Goal: Information Seeking & Learning: Check status

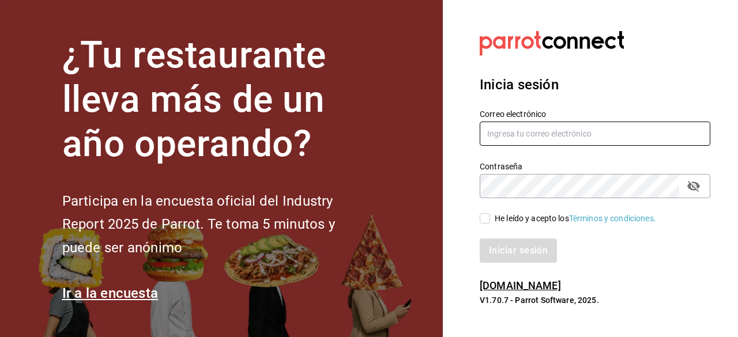
click at [507, 134] on input "text" at bounding box center [595, 134] width 231 height 24
type input "[EMAIL_ADDRESS][DOMAIN_NAME]"
click at [483, 216] on label "He leído y acepto los Términos y condiciones." at bounding box center [568, 219] width 176 height 12
click at [483, 216] on input "He leído y acepto los Términos y condiciones." at bounding box center [485, 218] width 10 height 10
checkbox input "true"
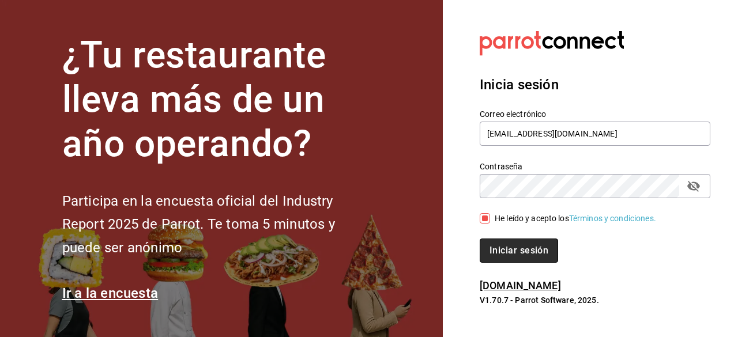
click at [516, 243] on button "Iniciar sesión" at bounding box center [519, 251] width 78 height 24
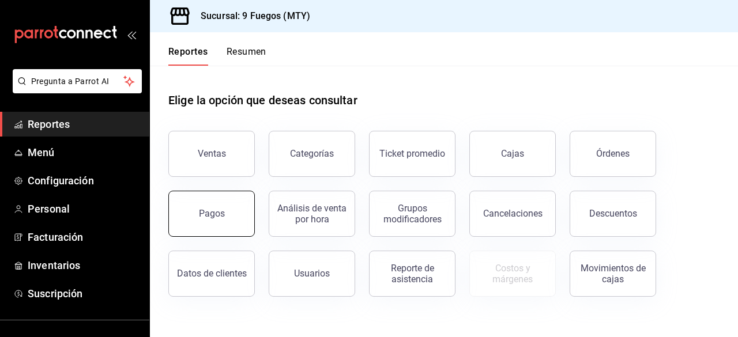
click at [220, 208] on div "Pagos" at bounding box center [212, 213] width 26 height 11
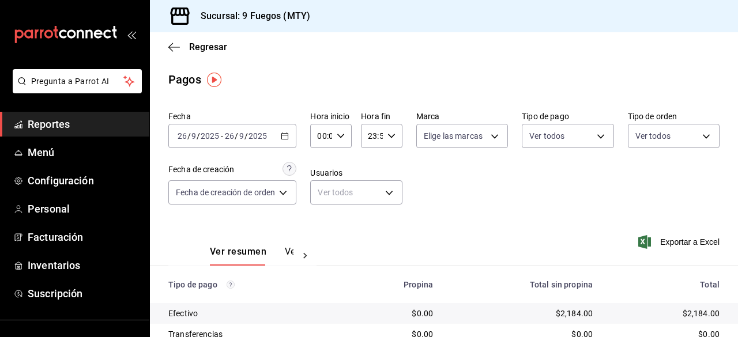
click at [284, 132] on icon "button" at bounding box center [285, 136] width 8 height 8
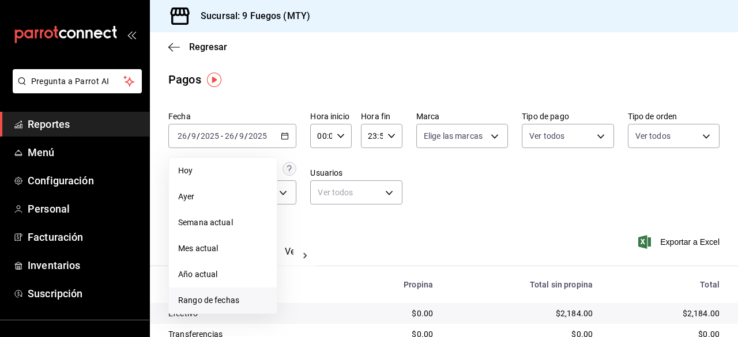
click at [217, 306] on span "Rango de fechas" at bounding box center [222, 301] width 89 height 12
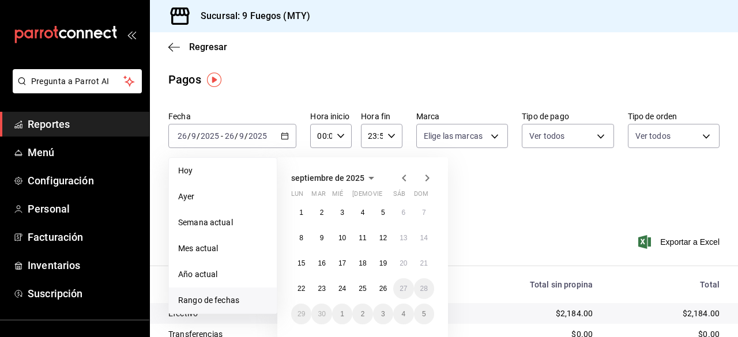
click at [404, 177] on icon "button" at bounding box center [404, 178] width 4 height 7
click at [378, 211] on button "1" at bounding box center [383, 212] width 20 height 21
click at [425, 311] on abbr "31" at bounding box center [423, 314] width 7 height 8
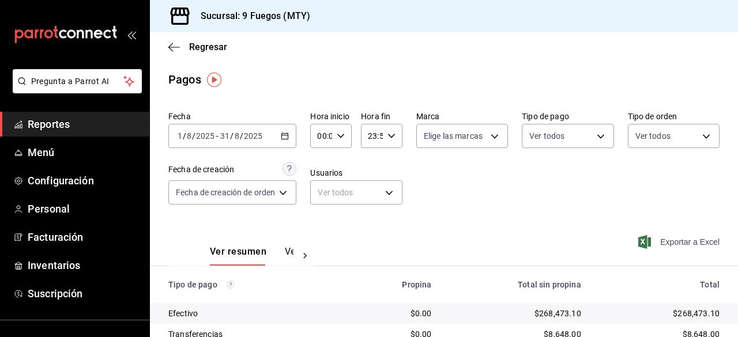
click at [697, 237] on span "Exportar a Excel" at bounding box center [680, 242] width 79 height 14
click at [76, 237] on span "Facturación" at bounding box center [84, 238] width 112 height 16
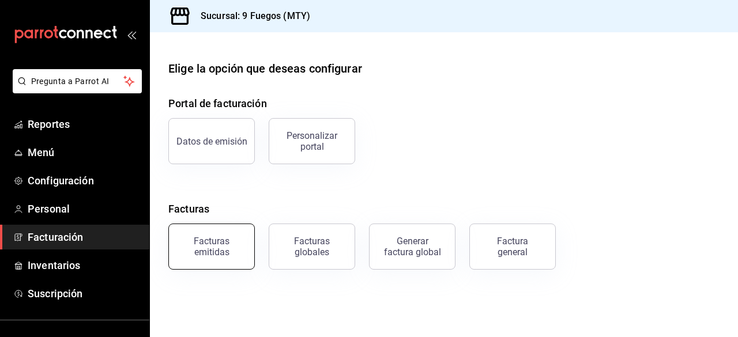
click at [208, 238] on div "Facturas emitidas" at bounding box center [212, 247] width 72 height 22
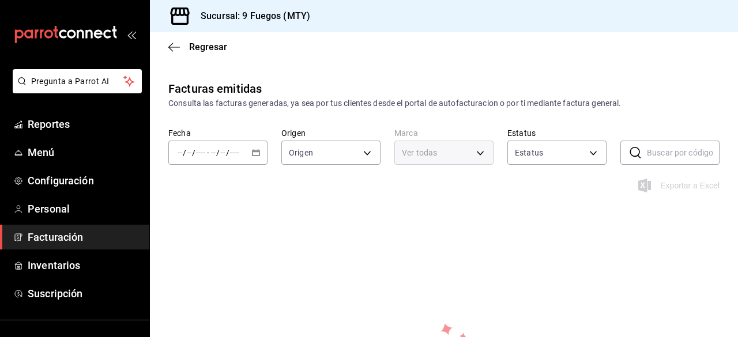
type input "ORDER_INVOICE,GENERAL_INVOICE"
type input "ACTIVE,PENDING_CANCELLATION,CANCELLED,PRE_CANCELLED"
type input "4a3df261-e1b8-48be-829d-093db8c32d8f"
click at [245, 153] on div "/ / - / /" at bounding box center [217, 153] width 99 height 24
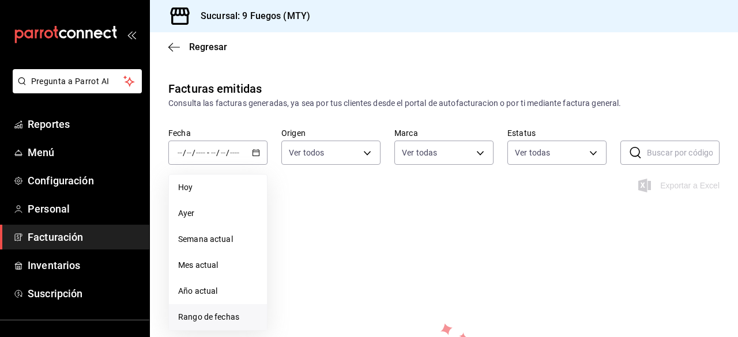
click at [208, 315] on span "Rango de fechas" at bounding box center [218, 317] width 80 height 12
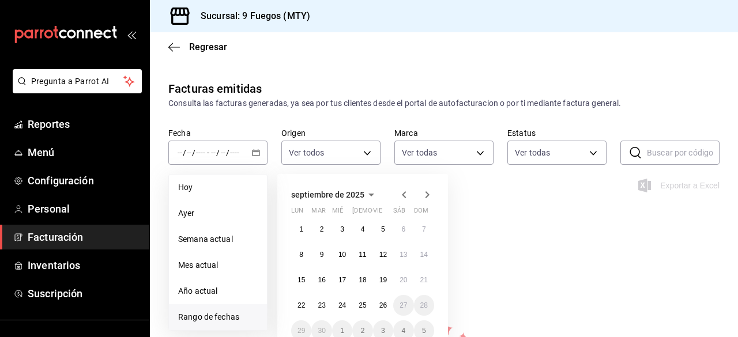
click at [401, 192] on icon "button" at bounding box center [404, 195] width 14 height 14
click at [377, 229] on button "1" at bounding box center [383, 229] width 20 height 21
click at [422, 330] on abbr "31" at bounding box center [423, 331] width 7 height 8
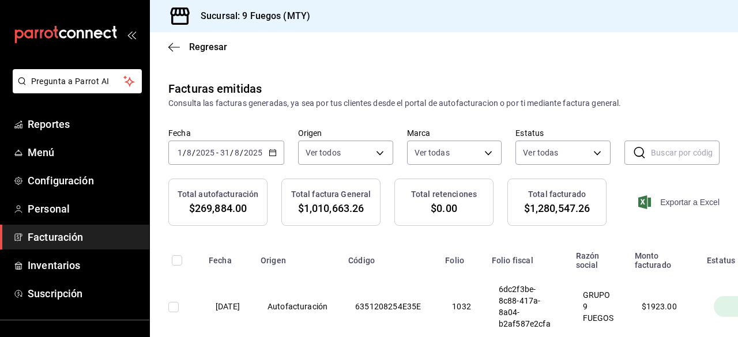
click at [683, 198] on span "Exportar a Excel" at bounding box center [680, 202] width 79 height 14
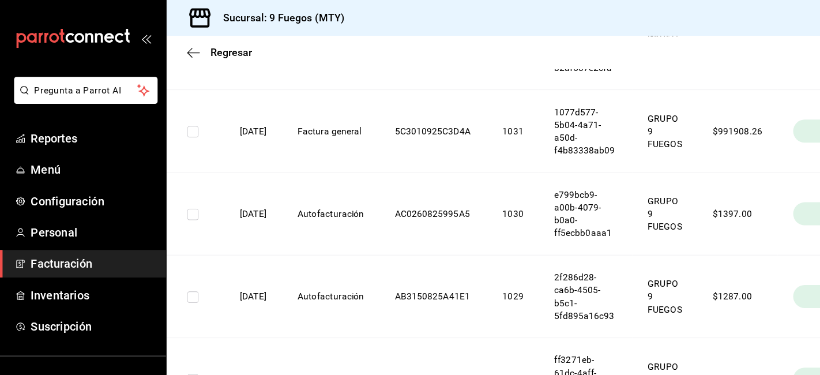
scroll to position [288, 0]
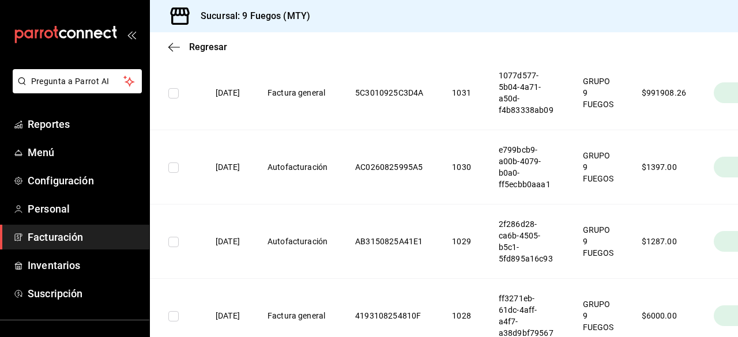
click at [675, 163] on th "$ 1397.00" at bounding box center [664, 167] width 73 height 74
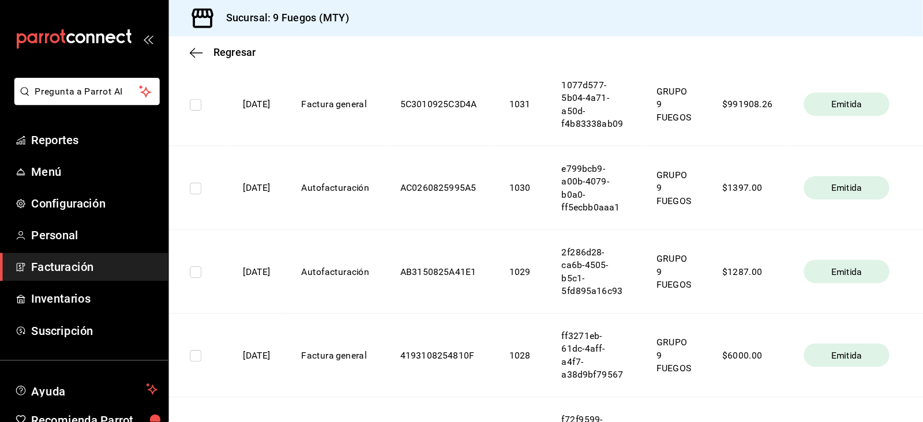
scroll to position [288, 0]
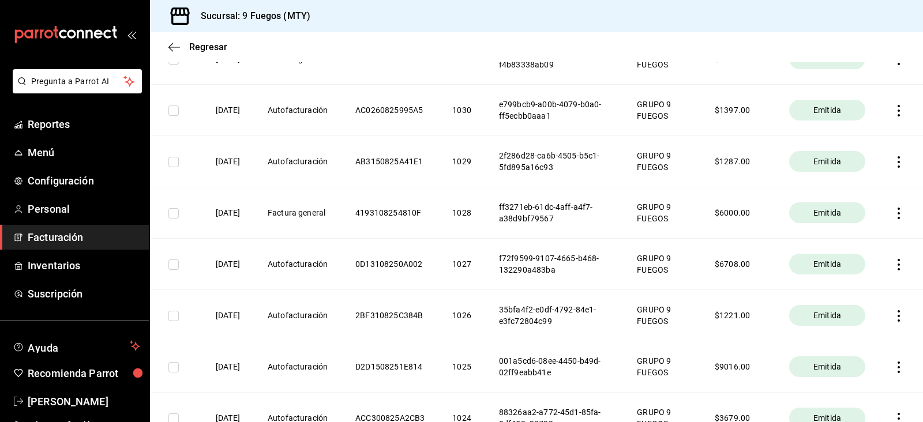
drag, startPoint x: 710, startPoint y: 0, endPoint x: 441, endPoint y: 48, distance: 273.6
click at [441, 48] on div "Regresar" at bounding box center [536, 46] width 773 height 29
click at [738, 270] on th at bounding box center [901, 264] width 44 height 51
click at [738, 265] on icon "button" at bounding box center [899, 265] width 12 height 12
click at [738, 231] on div "Descargar PDF" at bounding box center [850, 235] width 55 height 9
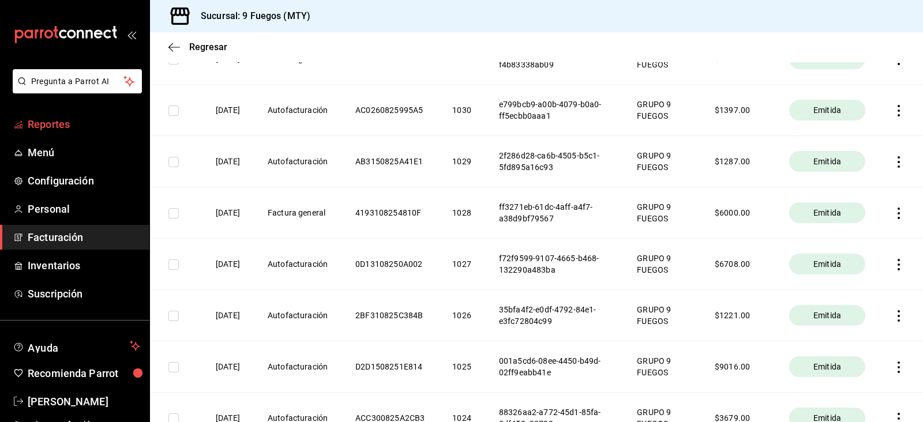
click at [84, 129] on span "Reportes" at bounding box center [84, 124] width 112 height 16
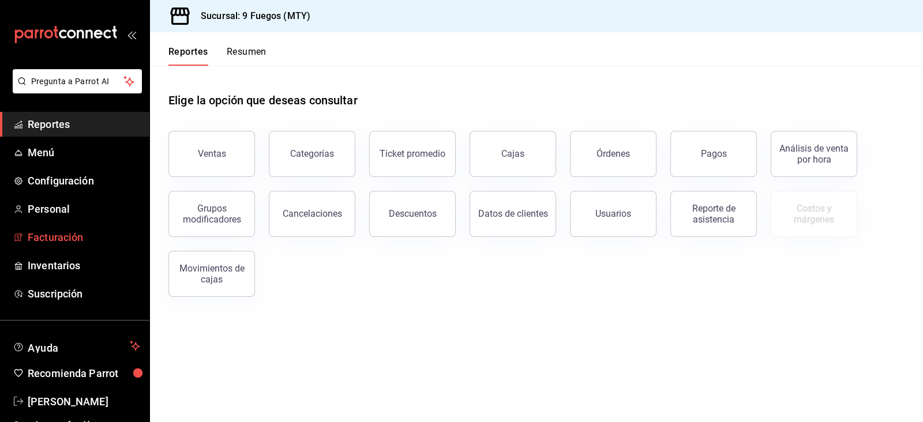
click at [72, 235] on span "Facturación" at bounding box center [84, 238] width 112 height 16
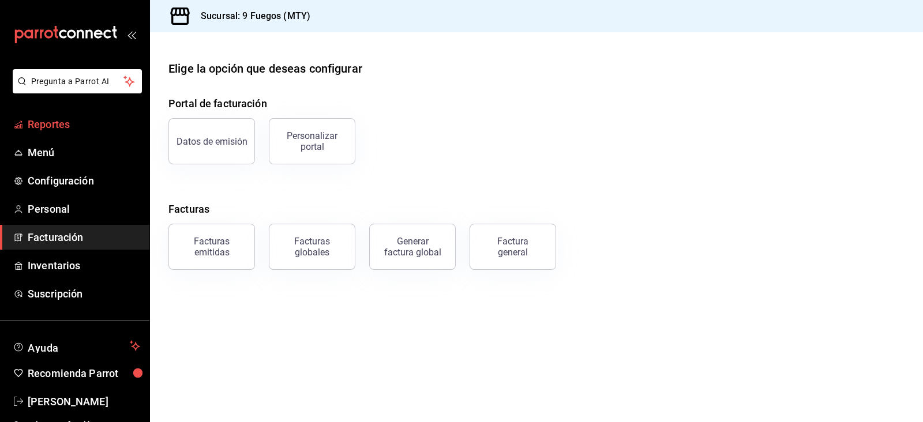
click at [77, 124] on span "Reportes" at bounding box center [84, 124] width 112 height 16
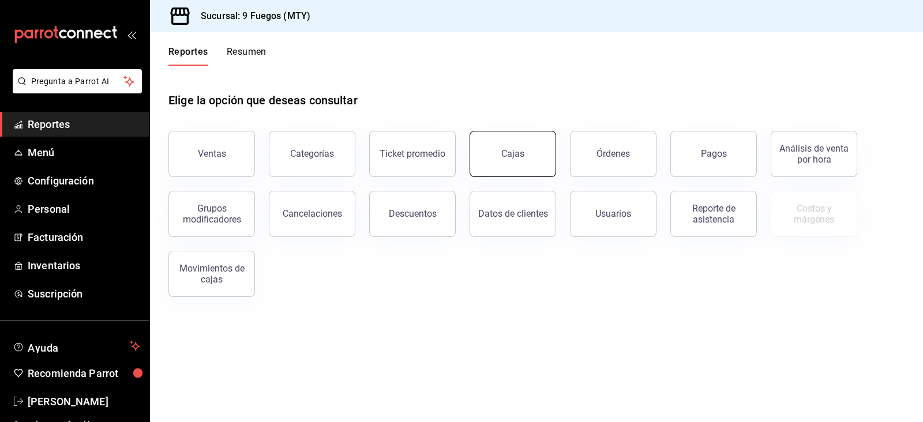
click at [511, 152] on div "Cajas" at bounding box center [513, 154] width 24 height 14
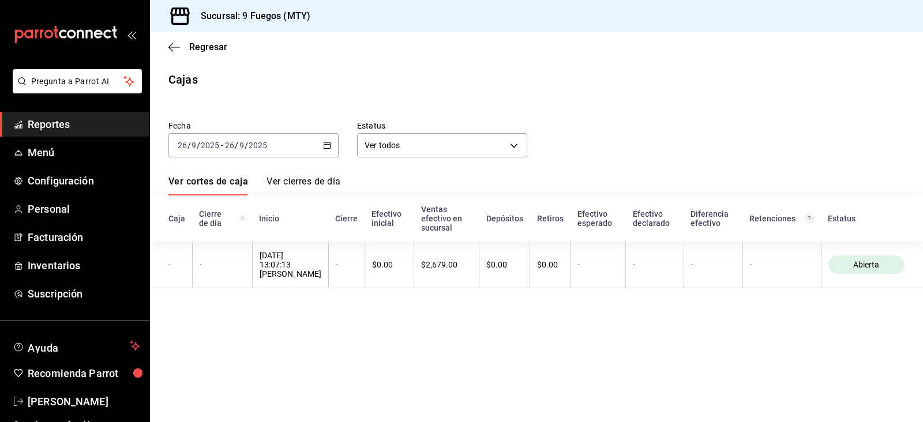
click at [296, 180] on link "Ver cierres de día" at bounding box center [303, 186] width 74 height 20
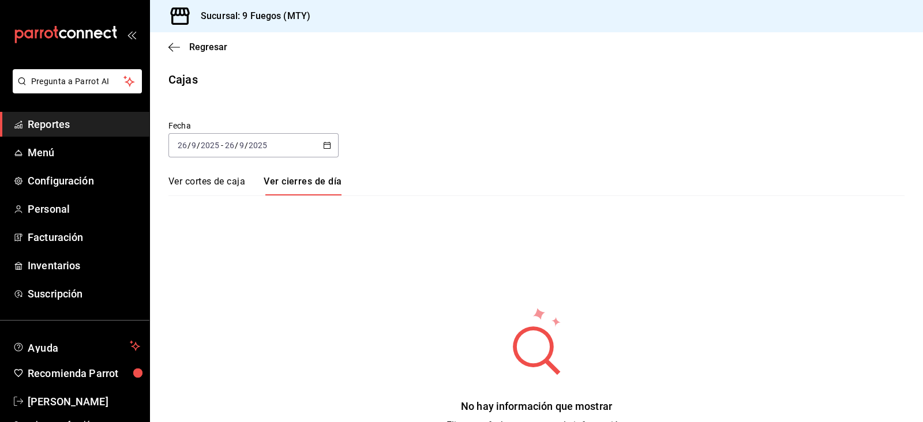
click at [188, 186] on link "Ver cortes de caja" at bounding box center [206, 186] width 77 height 20
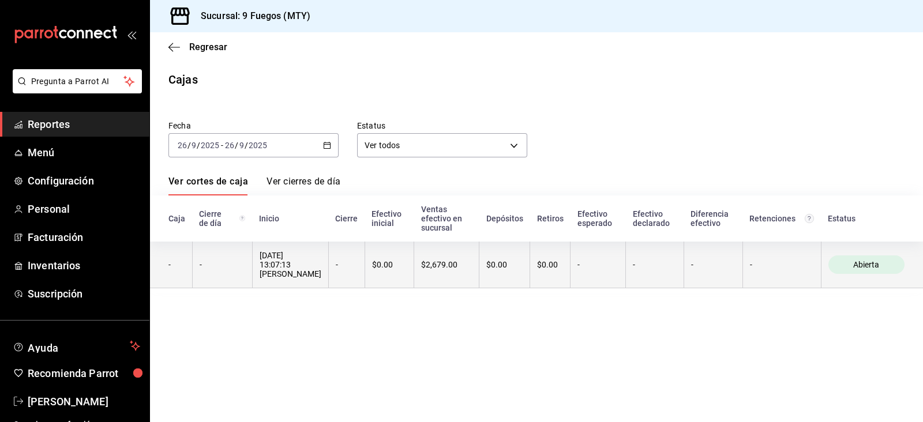
click at [738, 272] on div "Abierta" at bounding box center [866, 264] width 76 height 18
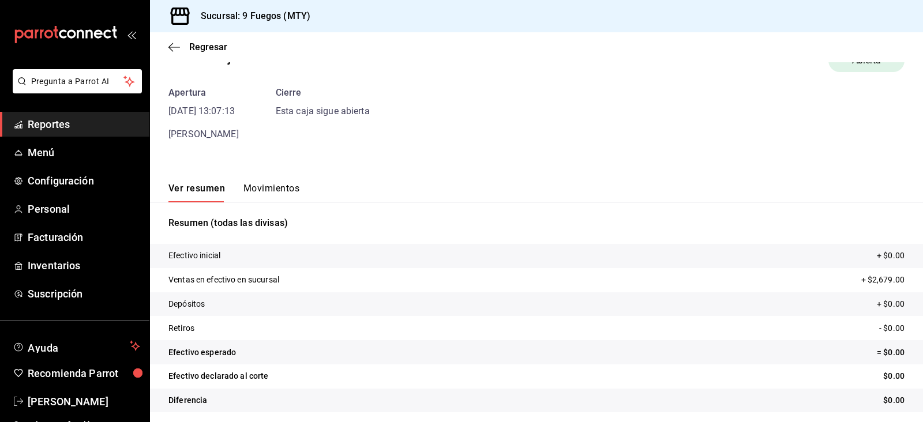
scroll to position [35, 0]
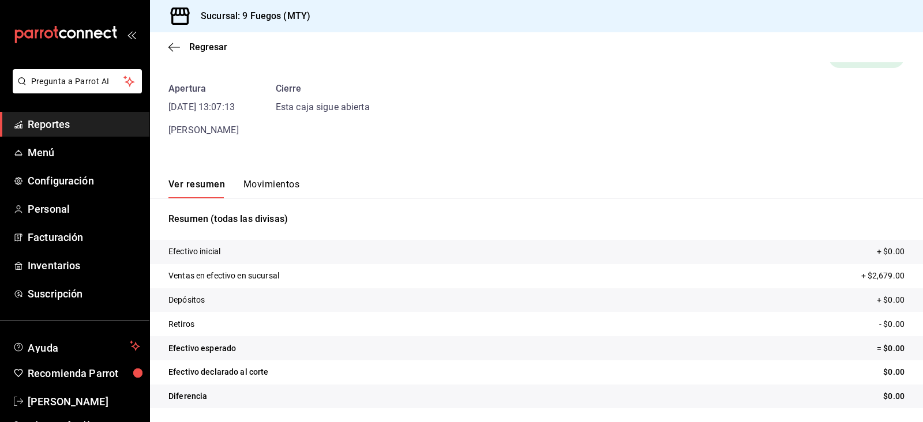
click at [288, 182] on button "Movimientos" at bounding box center [271, 189] width 56 height 20
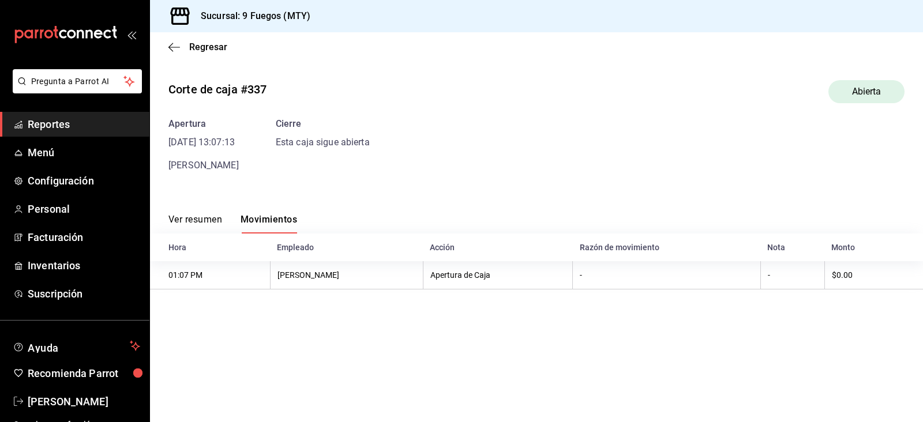
click at [191, 221] on button "Ver resumen" at bounding box center [195, 224] width 54 height 20
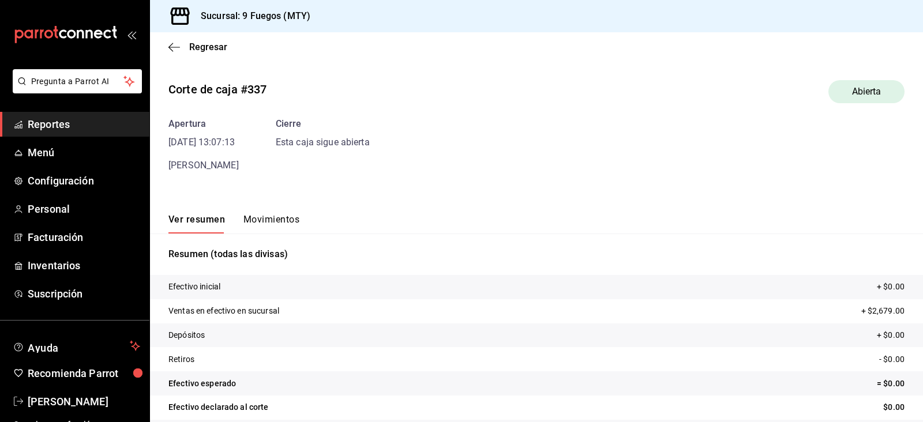
click at [179, 52] on div "Regresar" at bounding box center [536, 46] width 773 height 29
click at [174, 47] on icon "button" at bounding box center [174, 47] width 12 height 10
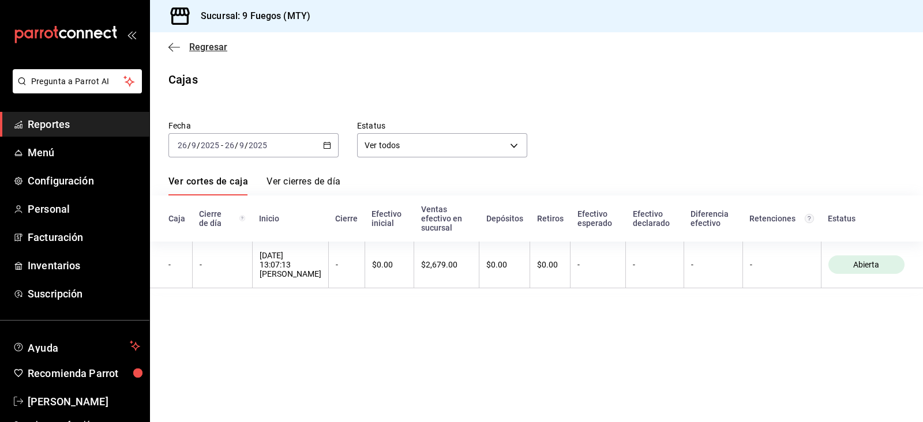
click at [167, 51] on div "Regresar" at bounding box center [536, 46] width 773 height 29
click at [171, 47] on icon "button" at bounding box center [174, 47] width 12 height 1
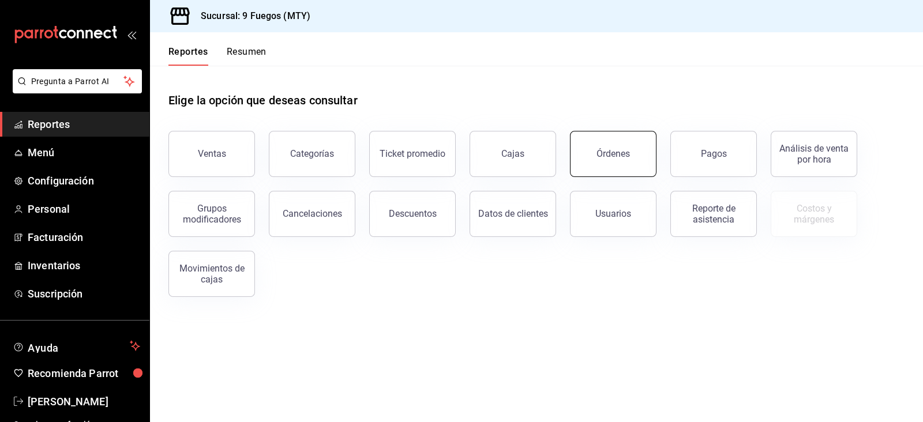
click at [611, 142] on button "Órdenes" at bounding box center [613, 154] width 86 height 46
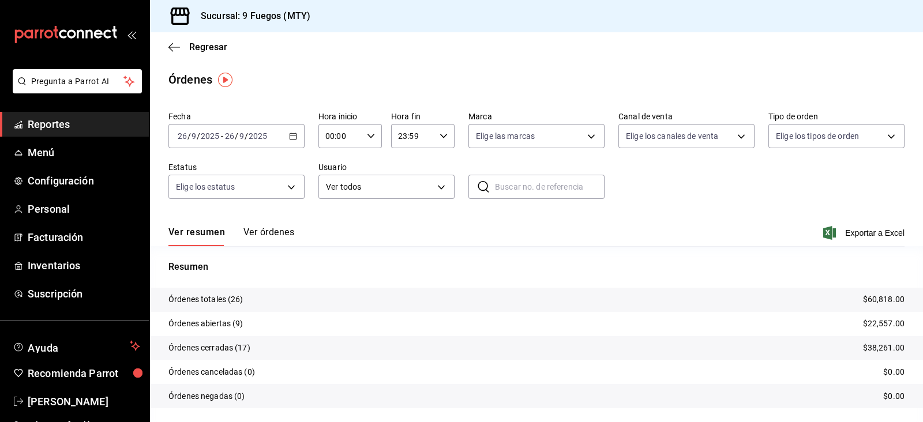
click at [291, 226] on div "Ver resumen Ver órdenes Exportar a Excel" at bounding box center [536, 229] width 736 height 33
click at [288, 230] on button "Ver órdenes" at bounding box center [268, 237] width 51 height 20
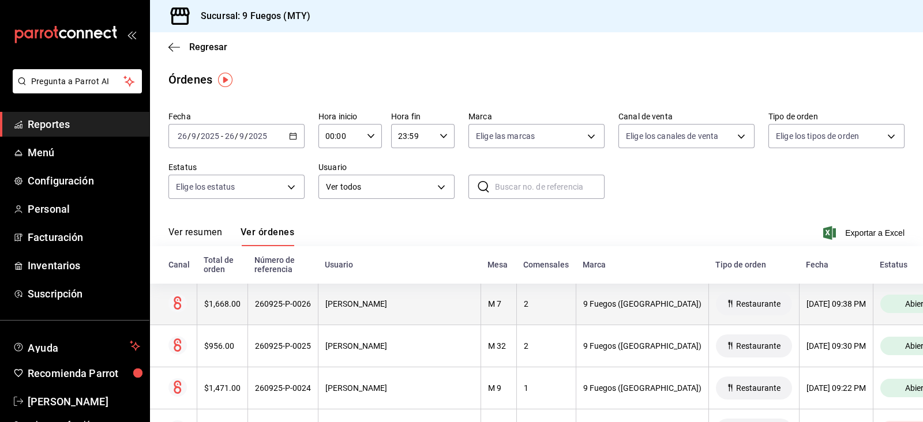
click at [738, 295] on div "Abierta" at bounding box center [918, 304] width 76 height 18
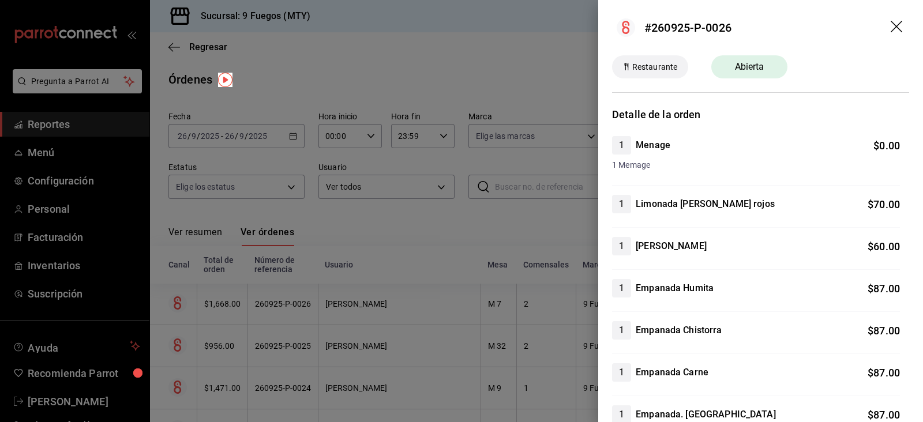
click at [738, 22] on icon "drag" at bounding box center [896, 27] width 12 height 12
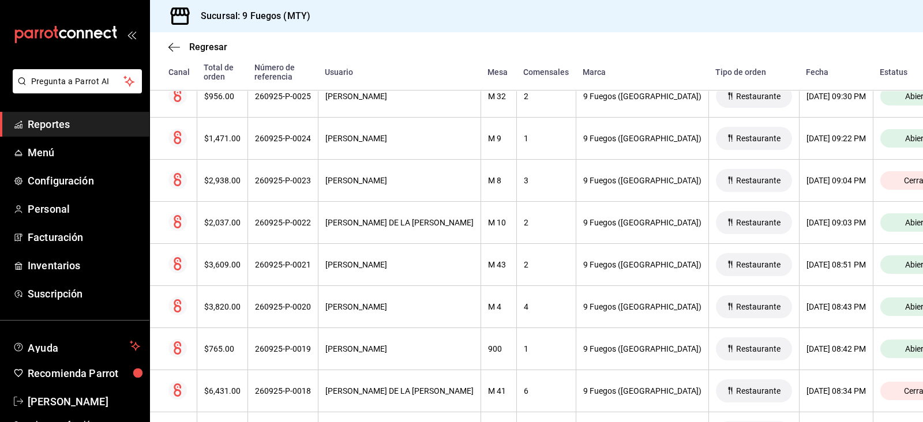
scroll to position [288, 0]
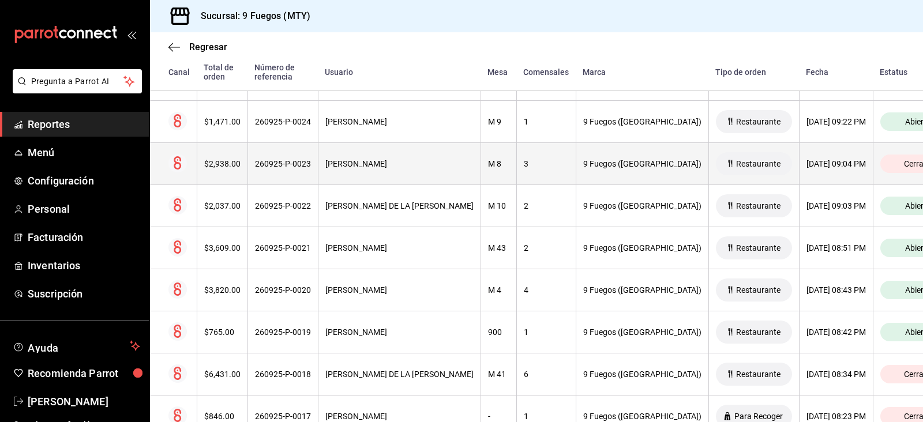
click at [738, 155] on div "Cerrada" at bounding box center [918, 164] width 76 height 18
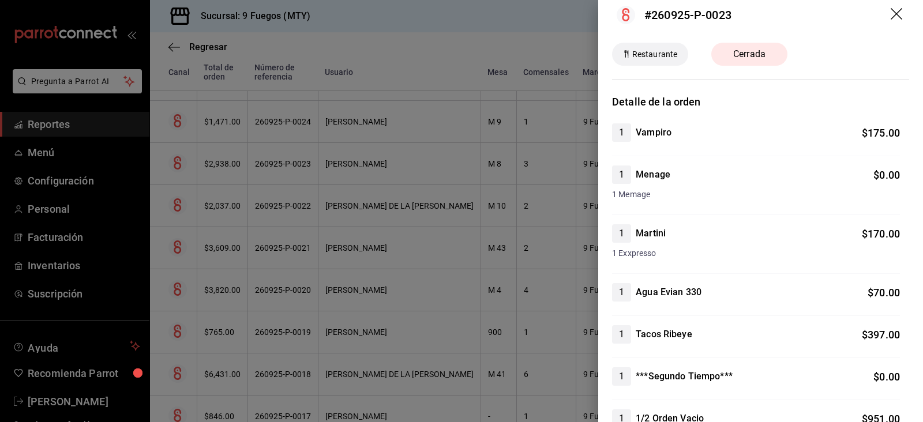
scroll to position [0, 0]
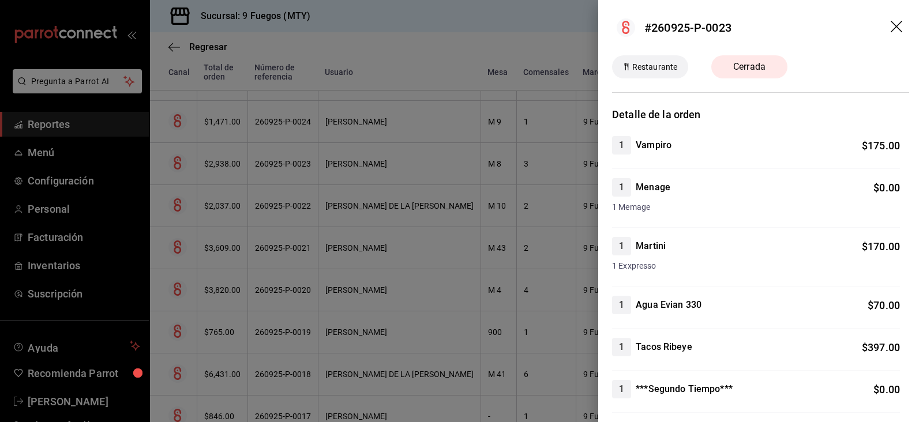
click at [738, 28] on icon "drag" at bounding box center [896, 27] width 12 height 12
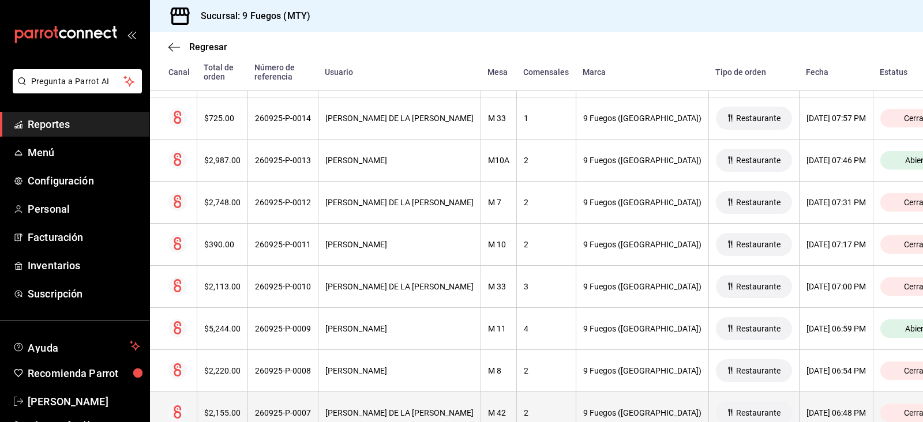
scroll to position [793, 0]
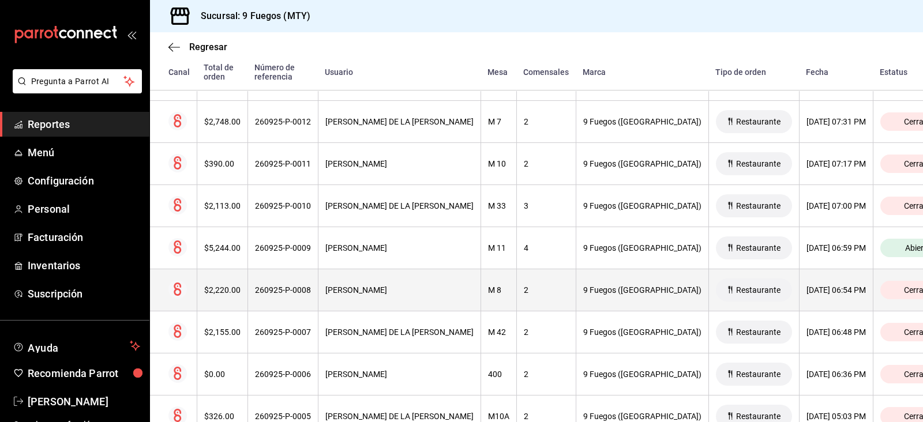
click at [738, 285] on span "Cerrada" at bounding box center [918, 289] width 38 height 9
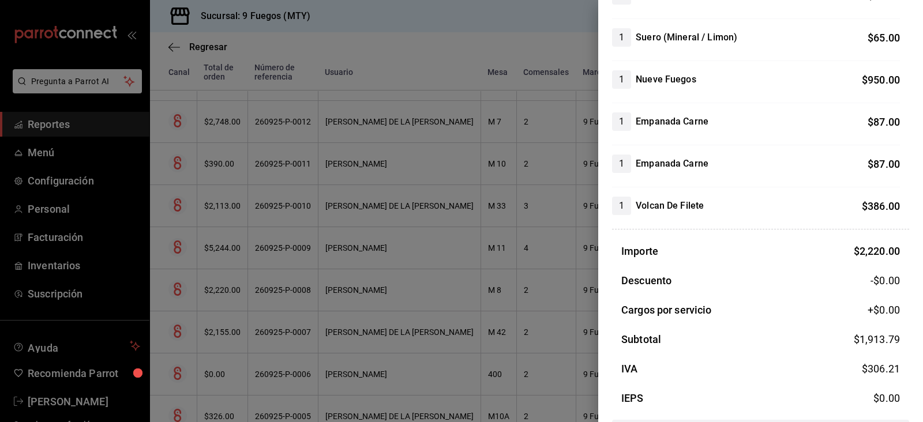
scroll to position [292, 0]
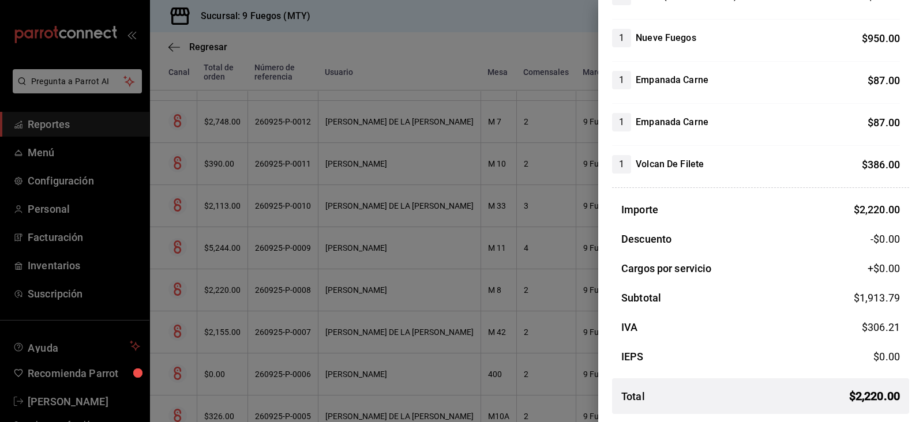
click at [556, 265] on div at bounding box center [461, 211] width 923 height 422
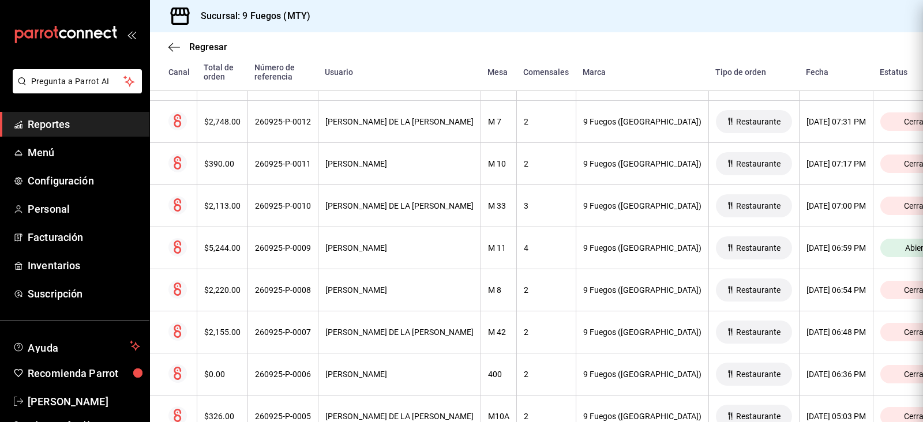
scroll to position [0, 0]
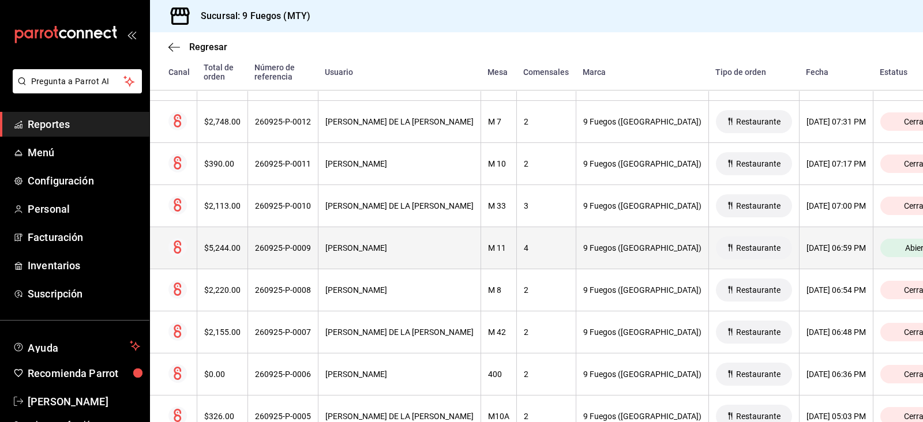
click at [738, 243] on span "Abierta" at bounding box center [917, 247] width 35 height 9
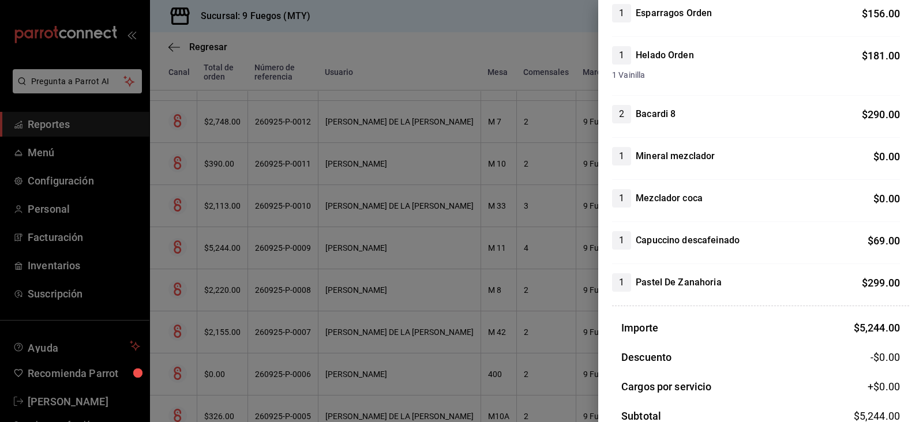
scroll to position [910, 0]
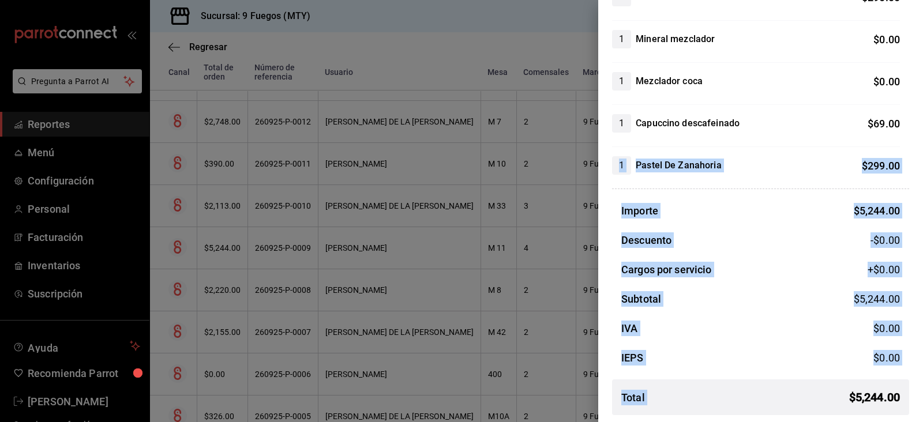
drag, startPoint x: 611, startPoint y: 158, endPoint x: 757, endPoint y: 368, distance: 256.0
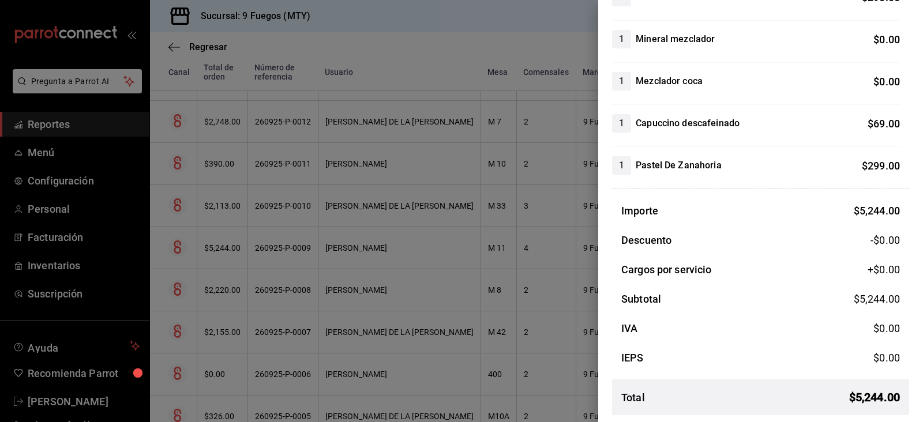
click at [456, 168] on div at bounding box center [461, 211] width 923 height 422
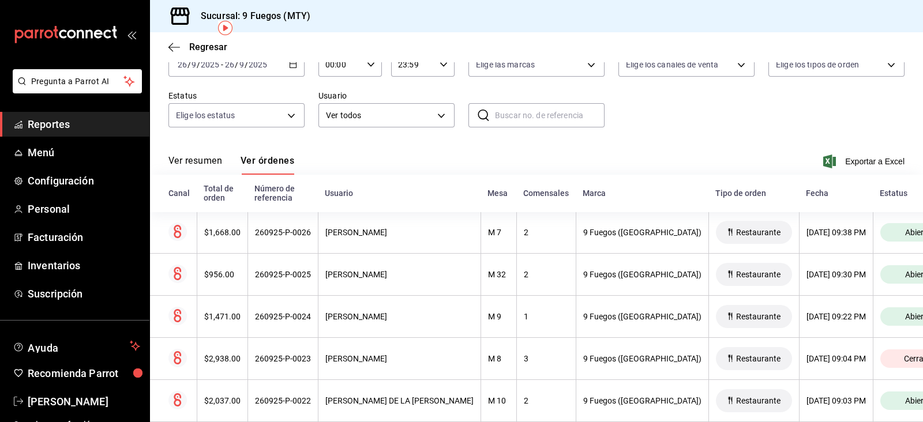
scroll to position [51, 0]
